Goal: Task Accomplishment & Management: Use online tool/utility

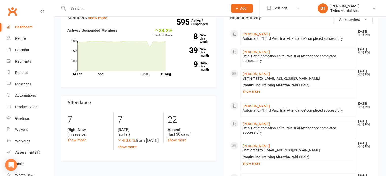
scroll to position [159, 0]
click at [258, 91] on link "show more" at bounding box center [298, 91] width 111 height 7
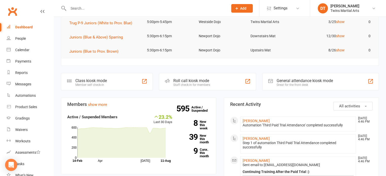
scroll to position [33, 0]
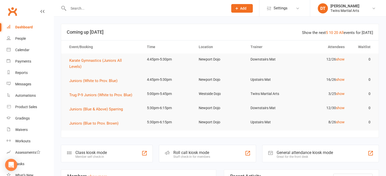
click at [196, 153] on div "Roll call kiosk mode" at bounding box center [191, 153] width 37 height 5
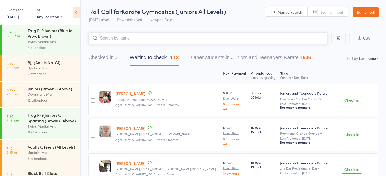
scroll to position [214, 0]
click at [55, 43] on div "Twins Martial Arts" at bounding box center [52, 42] width 48 height 6
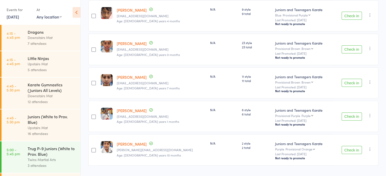
scroll to position [149, 0]
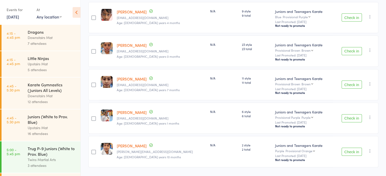
click at [208, 90] on div "N/A" at bounding box center [224, 84] width 32 height 31
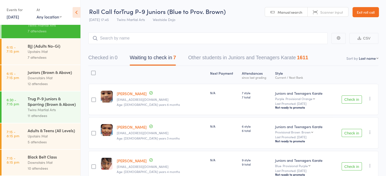
scroll to position [239, 0]
click at [48, 107] on div "Twins Martial Arts" at bounding box center [52, 110] width 48 height 6
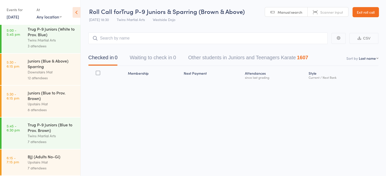
scroll to position [239, 0]
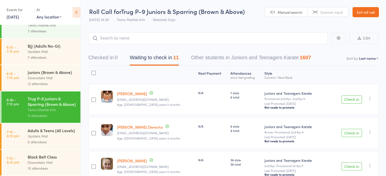
click at [49, 131] on div "Adults & Teens (All Levels)" at bounding box center [52, 131] width 48 height 6
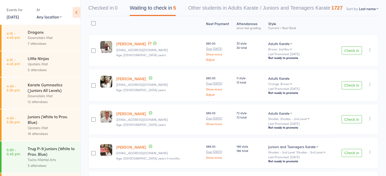
scroll to position [102, 0]
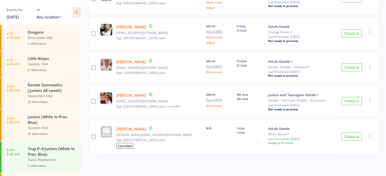
click at [160, 111] on div "[PERSON_NAME] [EMAIL_ADDRESS][DOMAIN_NAME] Age: [DEMOGRAPHIC_DATA] years 11 mon…" at bounding box center [159, 101] width 90 height 31
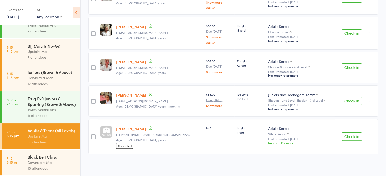
drag, startPoint x: 314, startPoint y: 24, endPoint x: 241, endPoint y: 7, distance: 75.2
click at [243, 6] on div "edit [PERSON_NAME] [EMAIL_ADDRESS][DOMAIN_NAME] Age: [DEMOGRAPHIC_DATA] years $…" at bounding box center [233, 68] width 290 height 172
click at [204, 56] on div "$86.00 Due [DATE] Show more" at bounding box center [219, 67] width 30 height 31
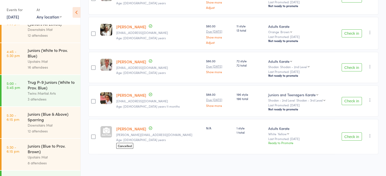
scroll to position [66, 0]
click at [36, 83] on div "Trug P-9 Juniors (White to Prov. Blue)" at bounding box center [52, 85] width 48 height 11
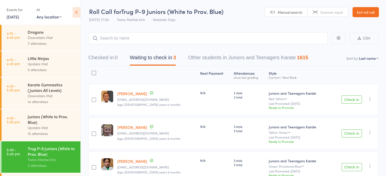
scroll to position [29, 0]
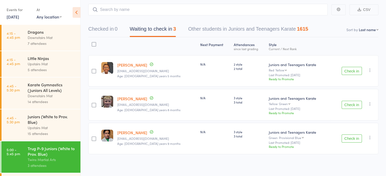
click at [355, 139] on button "Check in" at bounding box center [352, 139] width 20 height 8
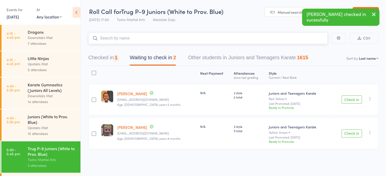
click at [219, 41] on input "search" at bounding box center [207, 39] width 239 height 12
type input "[PERSON_NAME] too"
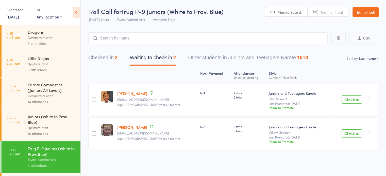
click at [352, 135] on button "Check in" at bounding box center [352, 134] width 20 height 8
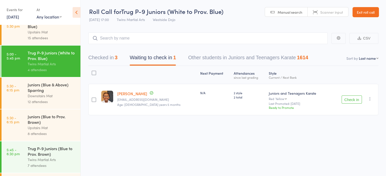
scroll to position [95, 0]
click at [58, 31] on div "Upstairs Mat" at bounding box center [52, 33] width 48 height 6
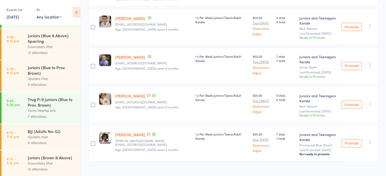
scroll to position [146, 0]
click at [46, 106] on div "Trug P-9 Juniors (Blue to Prov. Brown)" at bounding box center [52, 101] width 48 height 11
